Goal: Task Accomplishment & Management: Use online tool/utility

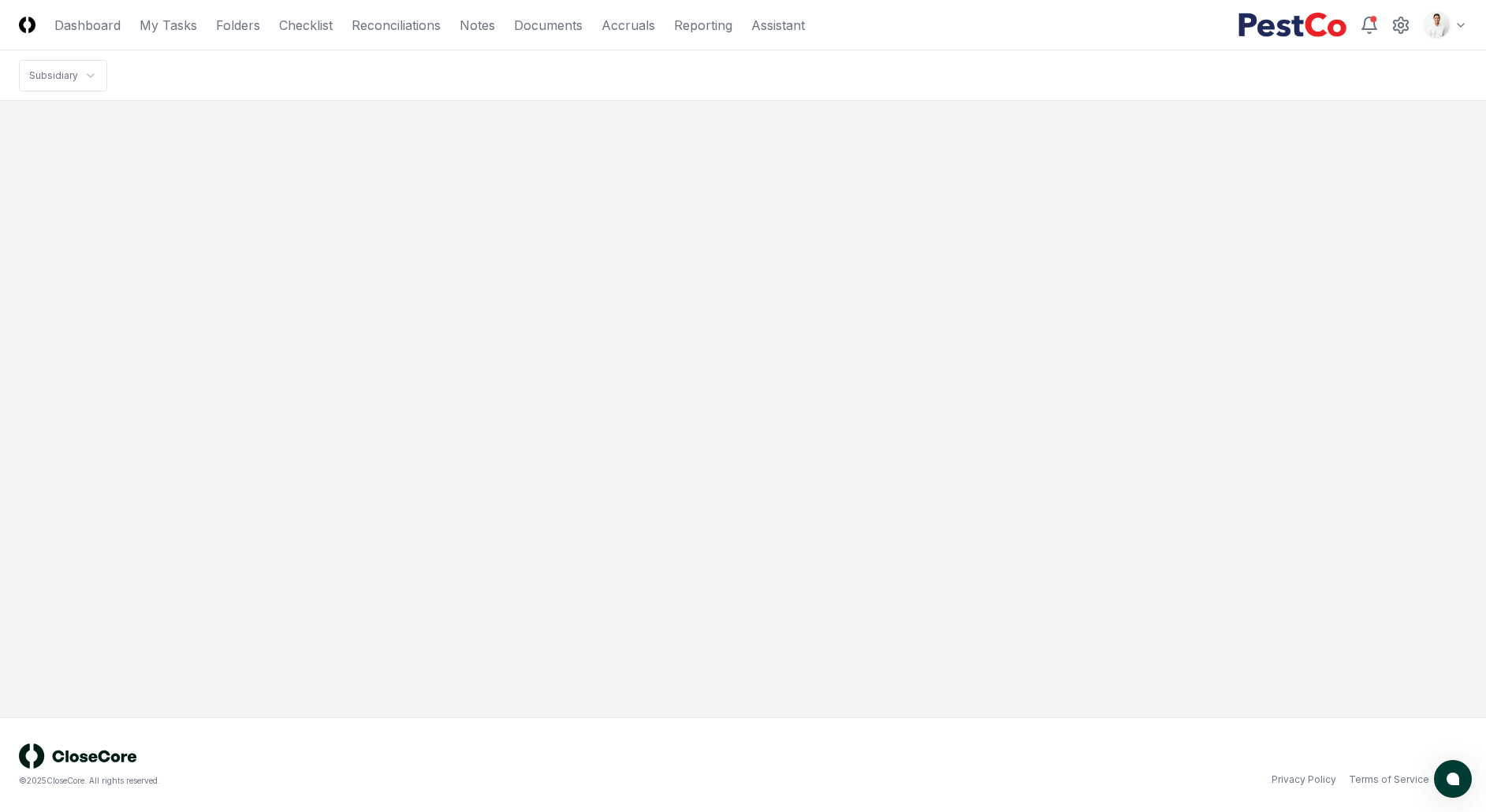
click at [1439, 30] on html "CloseCore Dashboard My Tasks Folders Checklist Reconciliations Notes Documents …" at bounding box center [743, 406] width 1486 height 812
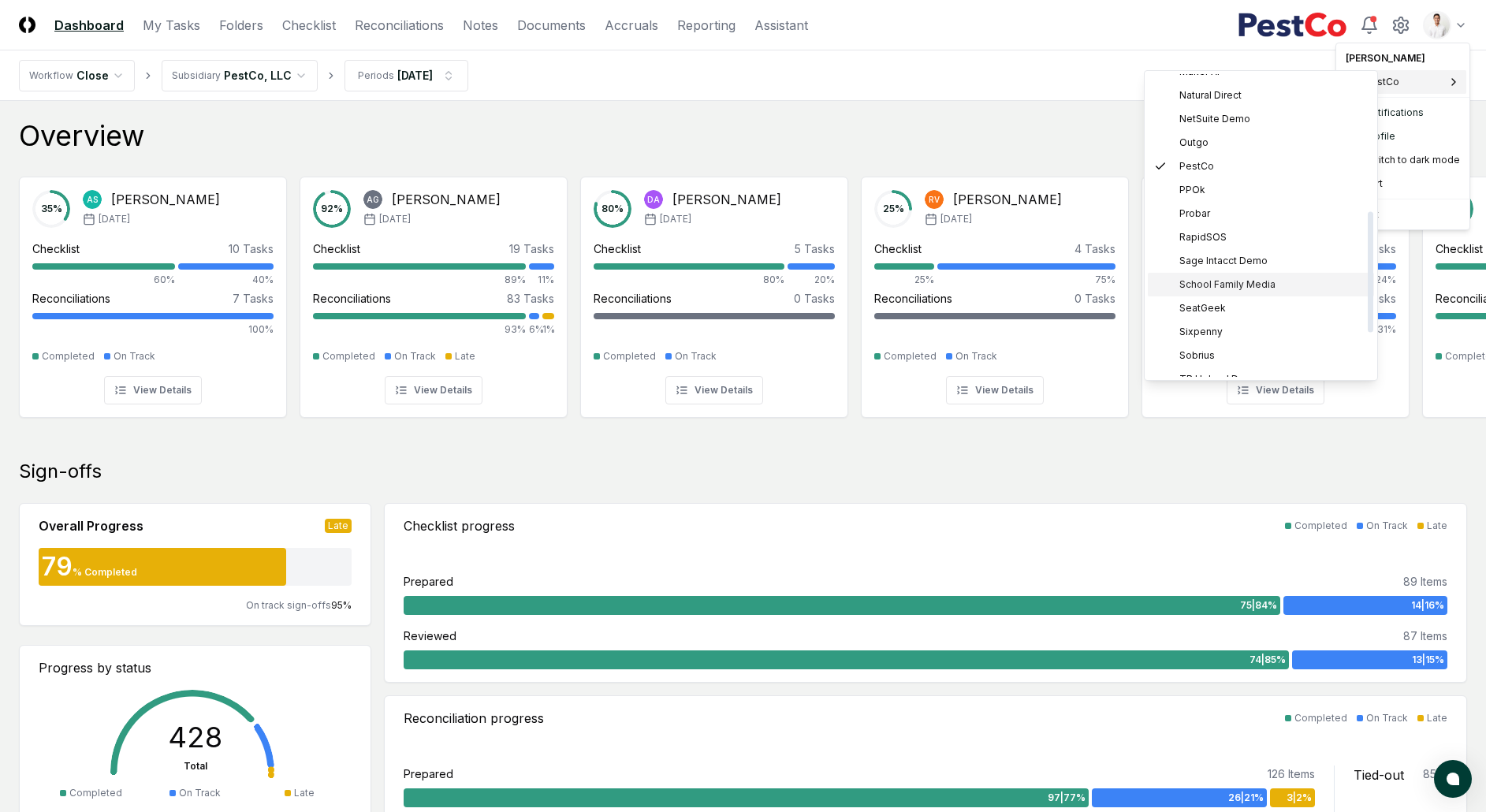
scroll to position [454, 0]
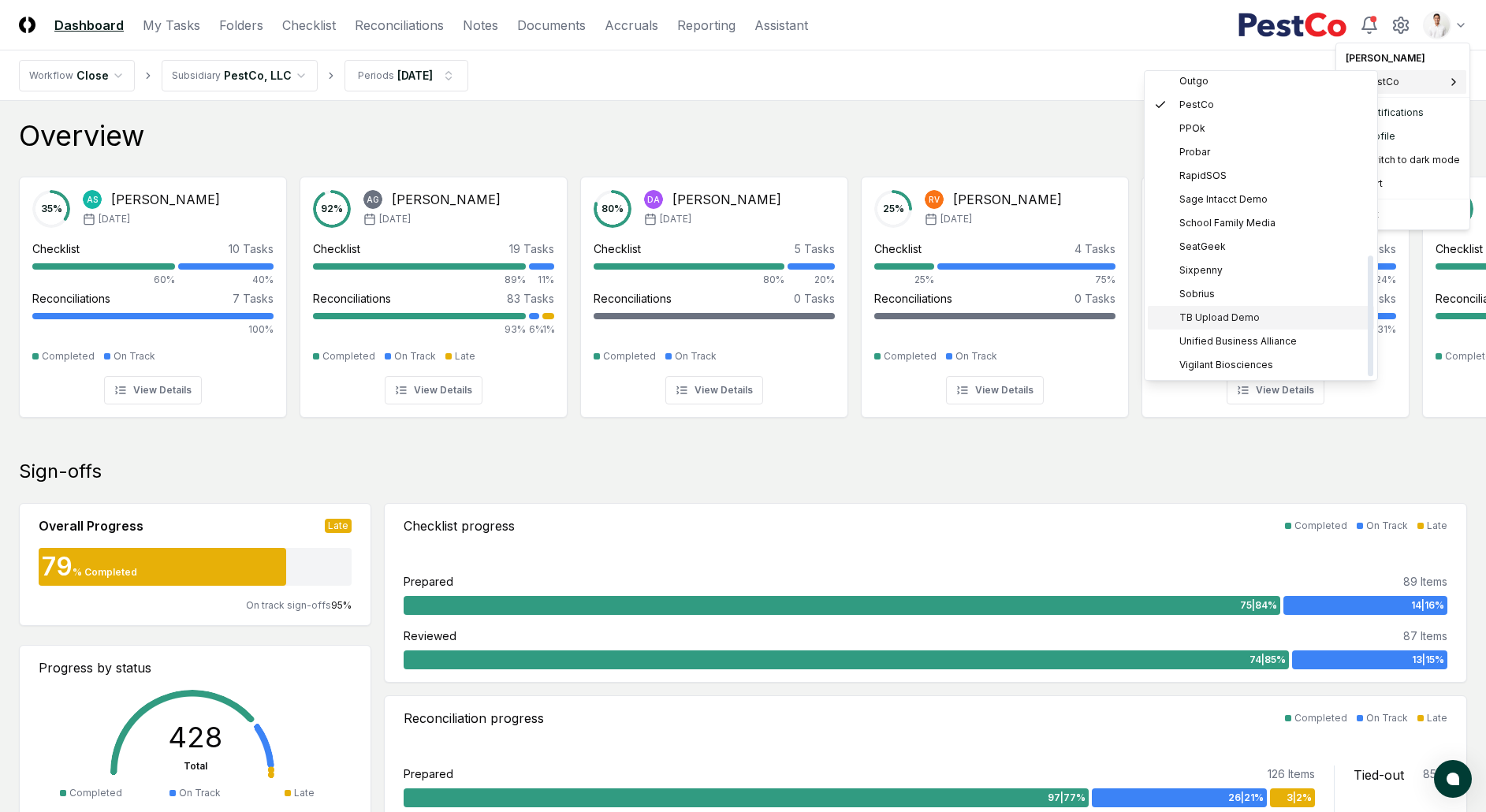
click at [1231, 311] on span "TB Upload Demo" at bounding box center [1220, 318] width 81 height 14
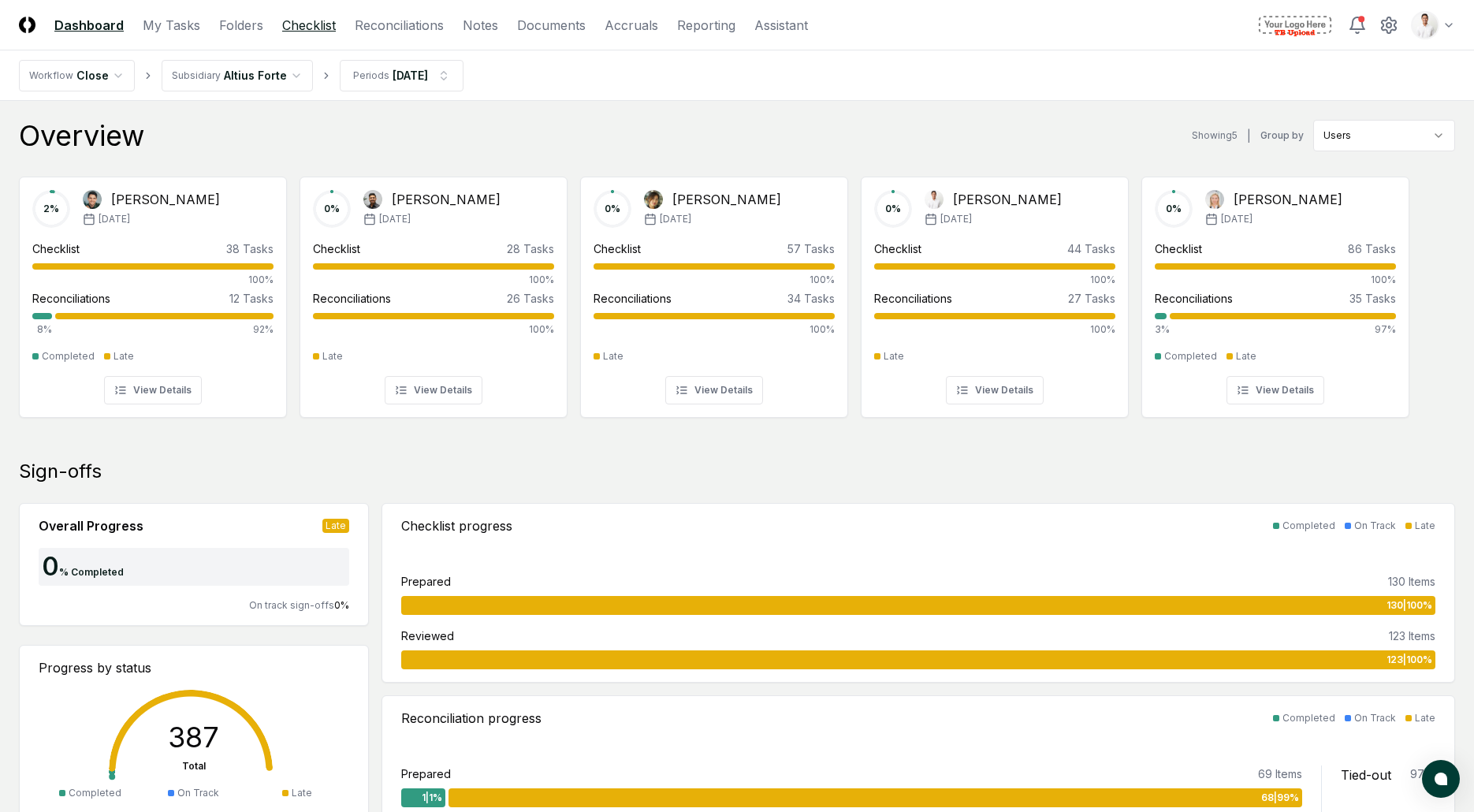
click at [314, 24] on link "Checklist" at bounding box center [309, 25] width 54 height 19
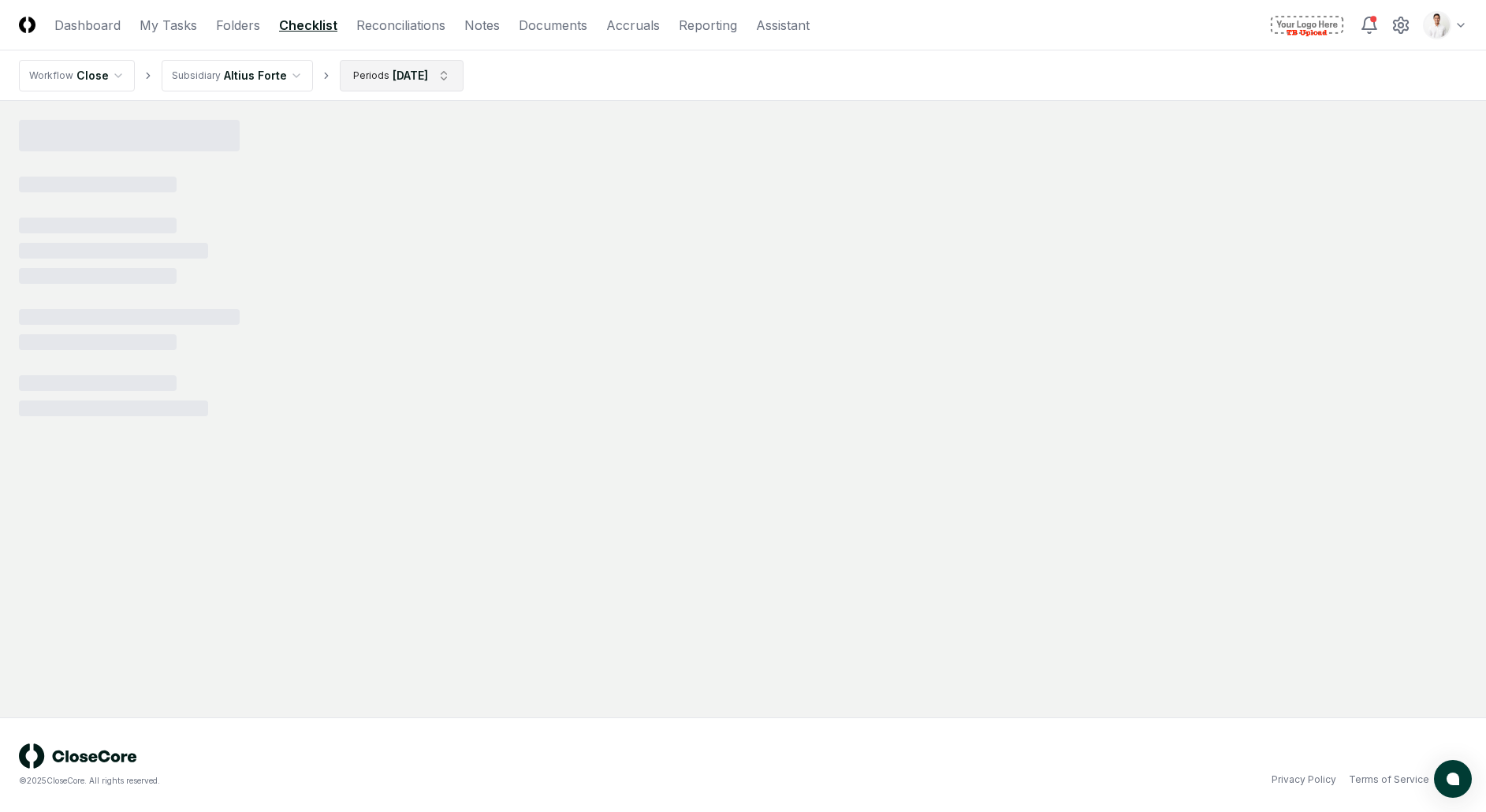
click at [392, 69] on html "CloseCore Dashboard My Tasks Folders Checklist Reconciliations Notes Documents …" at bounding box center [743, 406] width 1486 height 812
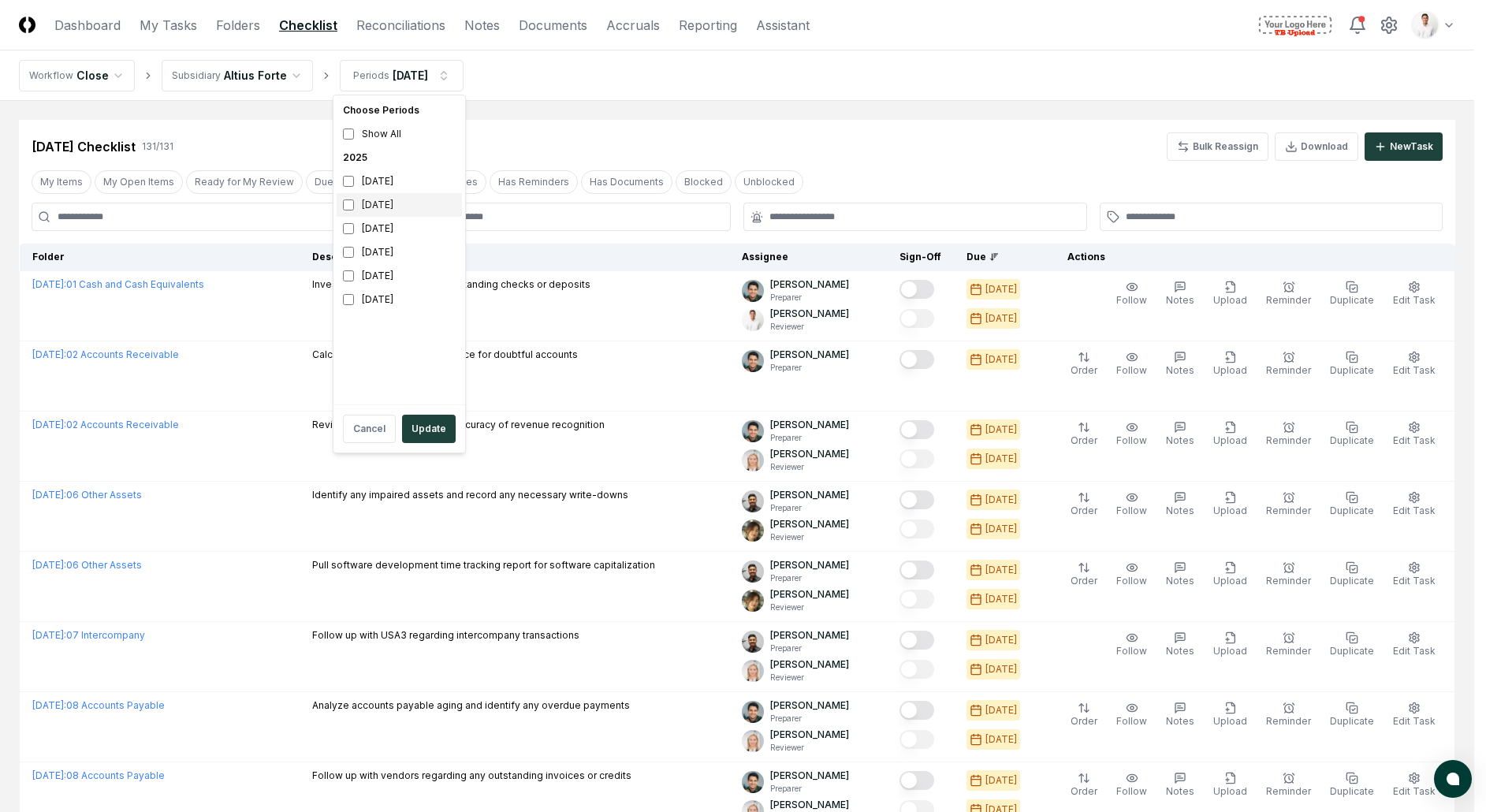
click at [392, 211] on div "August 2025" at bounding box center [399, 205] width 125 height 23
click at [384, 303] on div "April 2025" at bounding box center [399, 299] width 125 height 23
click at [413, 435] on button "Update" at bounding box center [429, 429] width 54 height 29
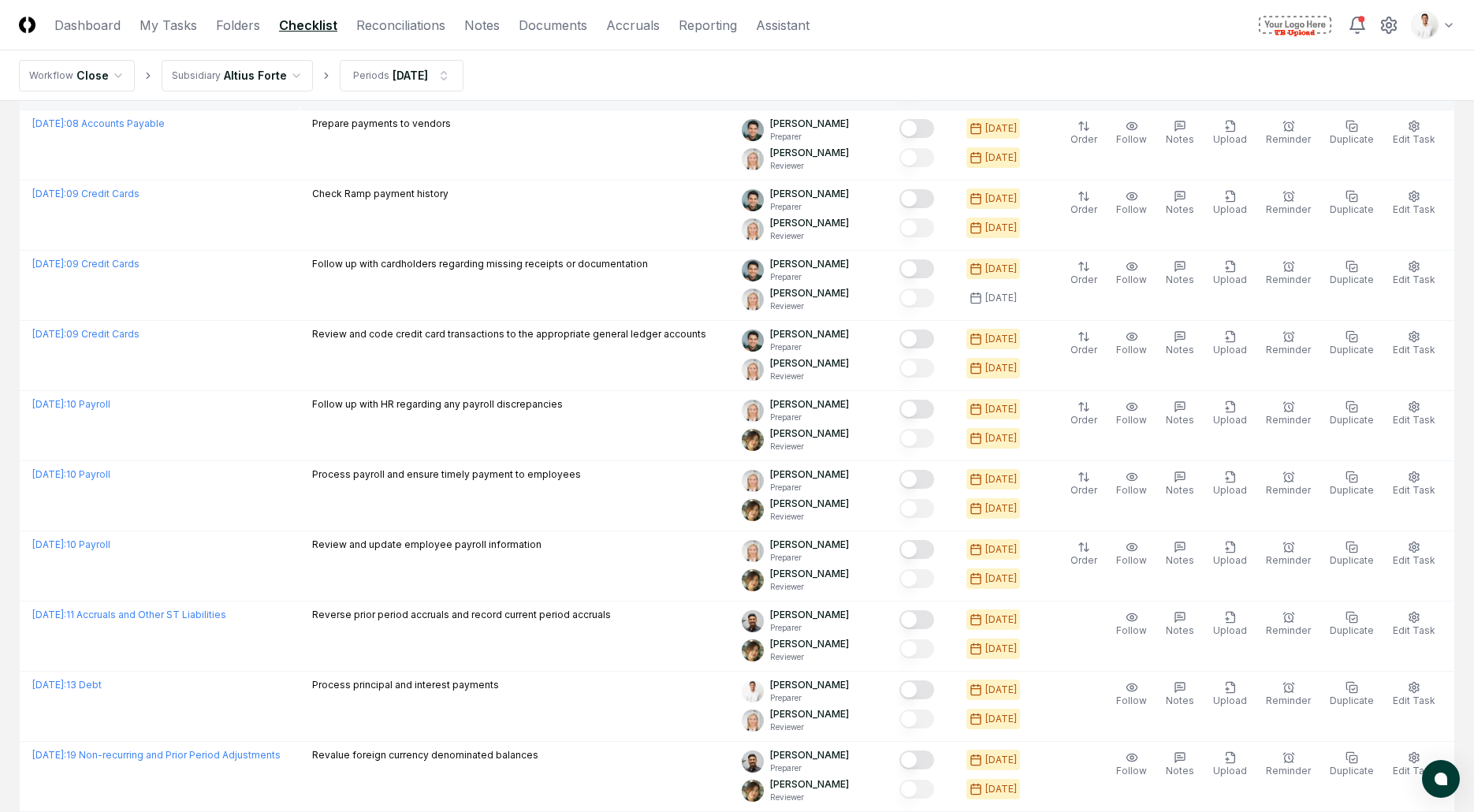
scroll to position [793, 0]
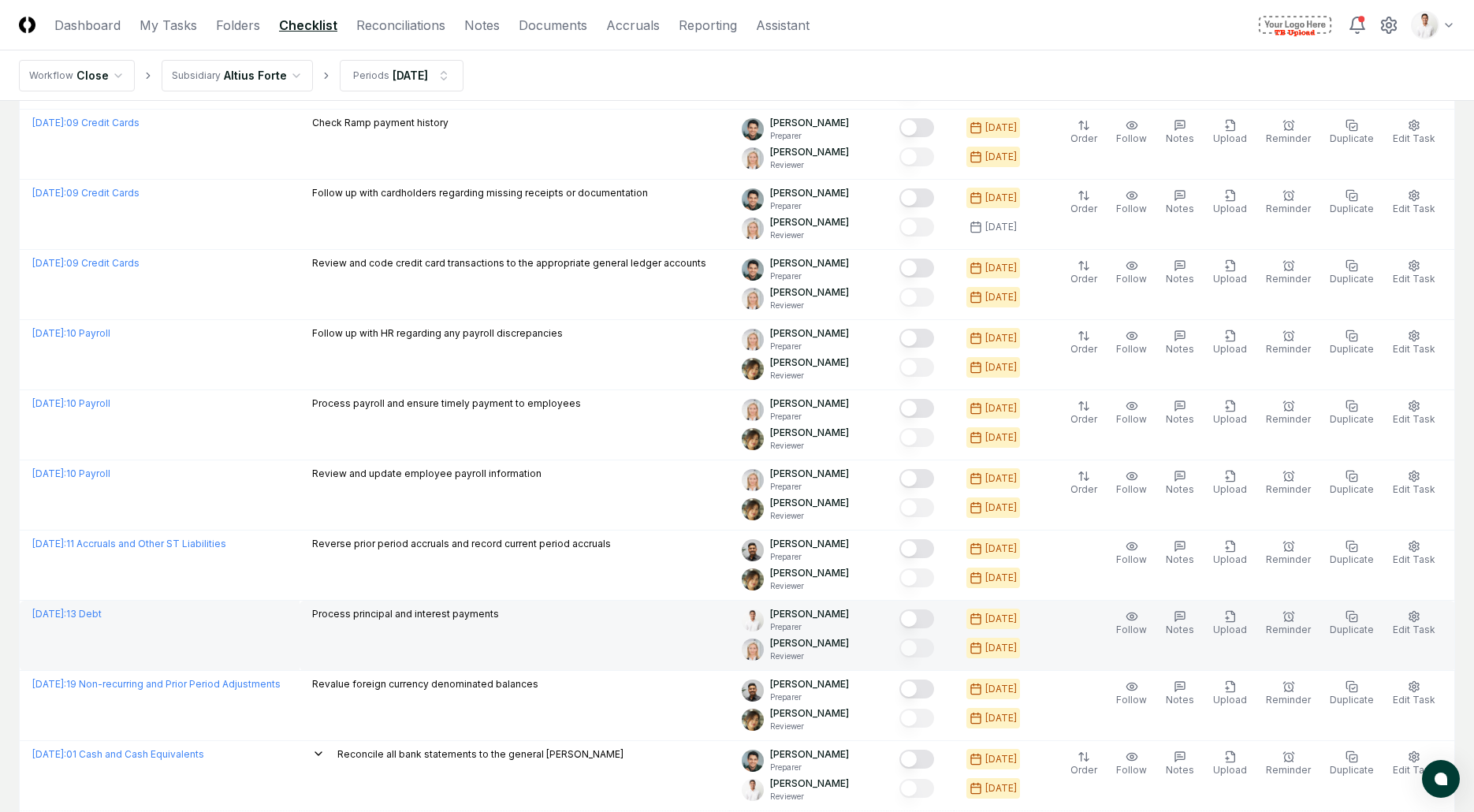
click at [934, 620] on button "Mark complete" at bounding box center [917, 619] width 35 height 19
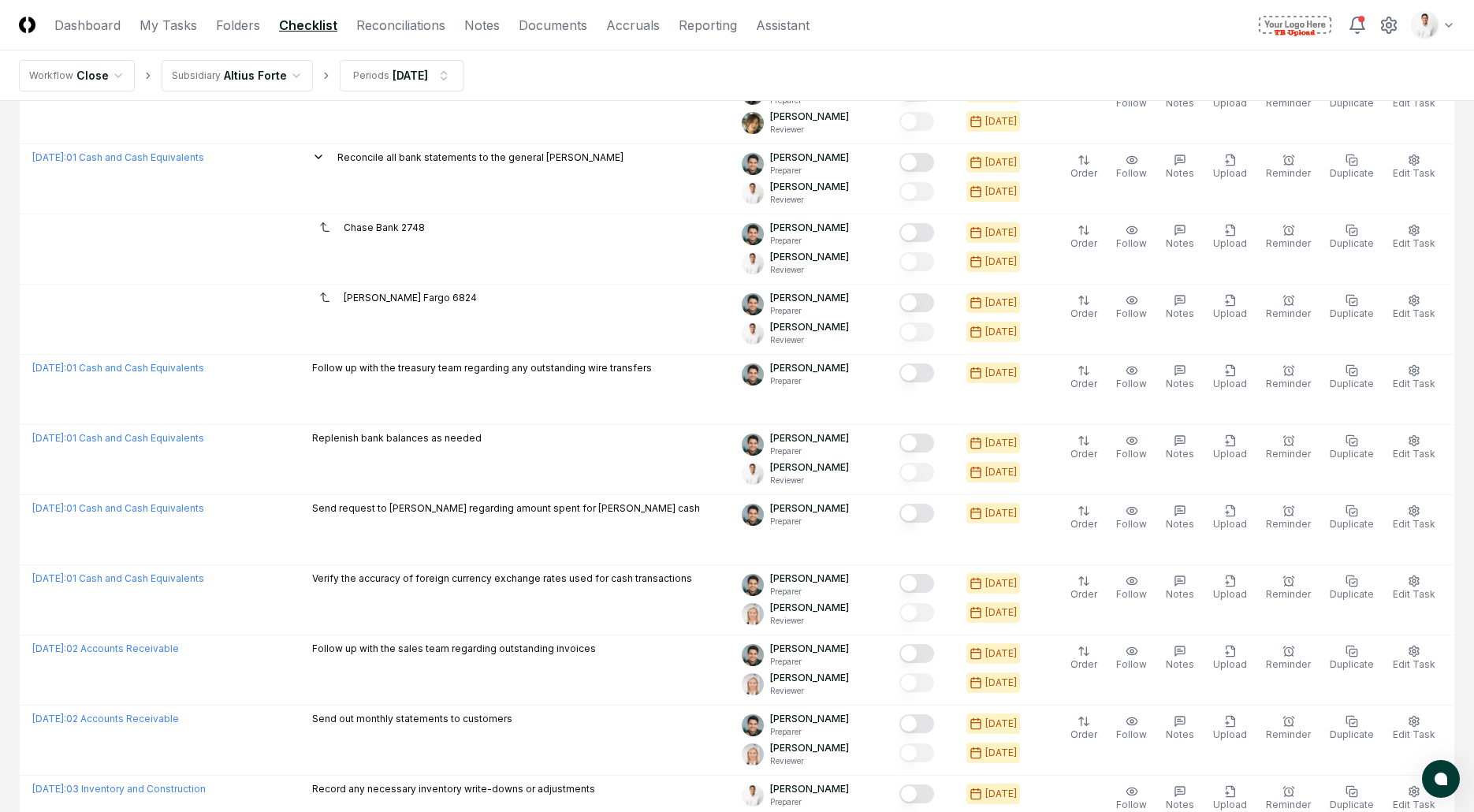
scroll to position [1958, 0]
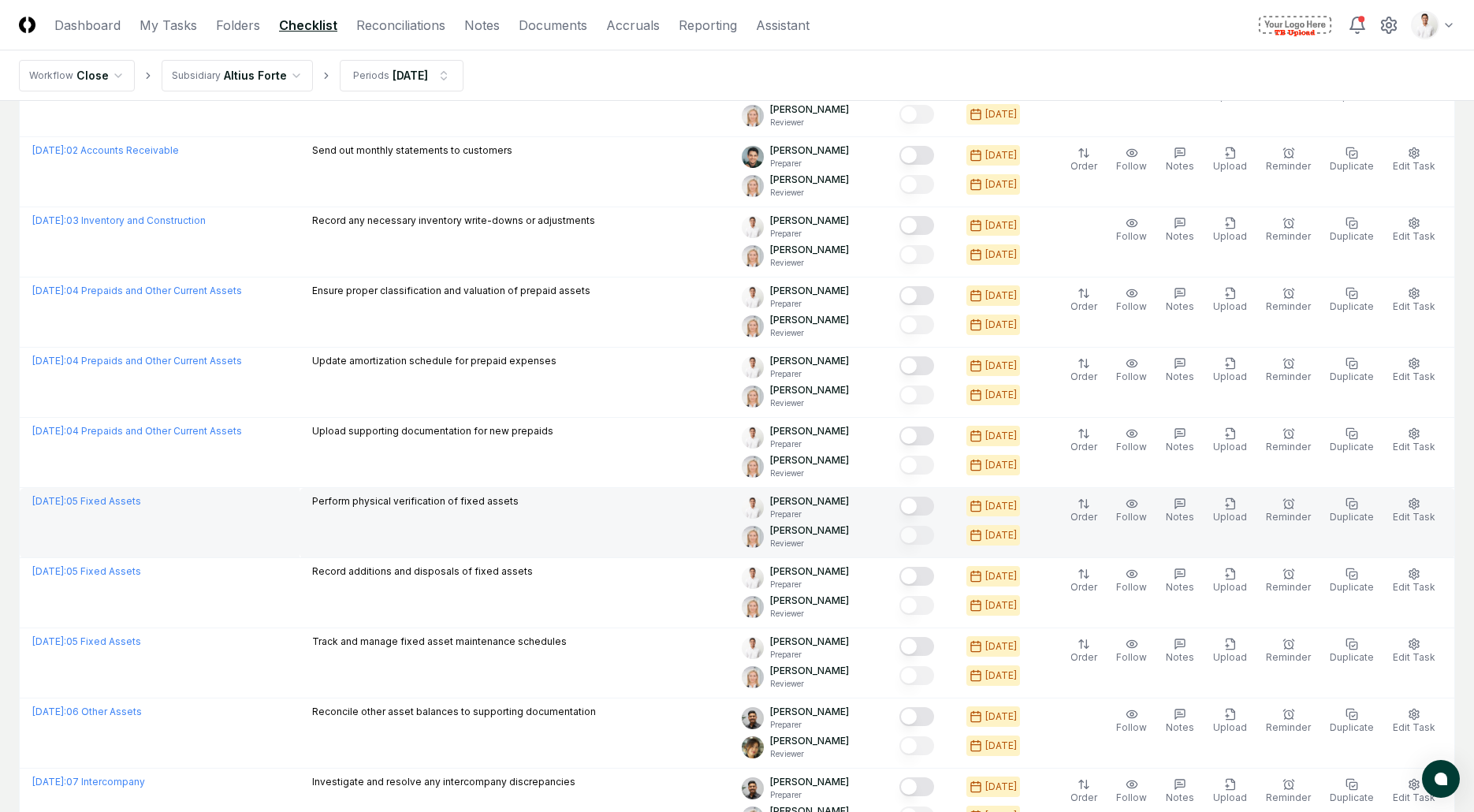
click at [927, 503] on button "Mark complete" at bounding box center [917, 506] width 35 height 19
